Goal: Information Seeking & Learning: Learn about a topic

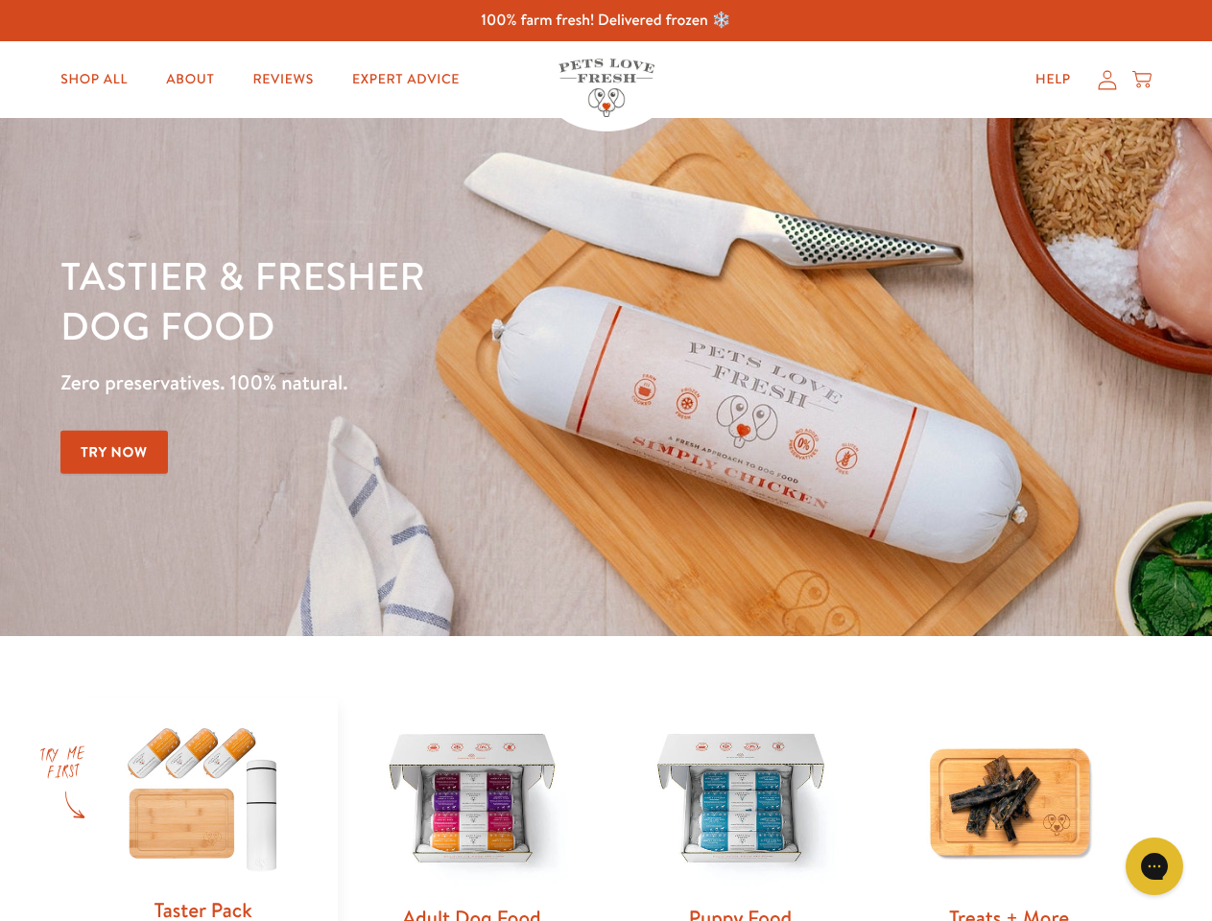
click at [605, 461] on div "Tastier & fresher dog food Zero preservatives. 100% natural. Try Now" at bounding box center [423, 376] width 727 height 253
click at [1154, 866] on icon "Gorgias live chat" at bounding box center [1154, 866] width 18 height 18
